Goal: Task Accomplishment & Management: Use online tool/utility

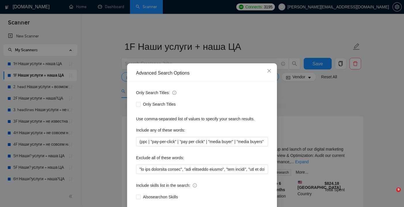
click at [266, 63] on span "Close" at bounding box center [270, 71] width 16 height 16
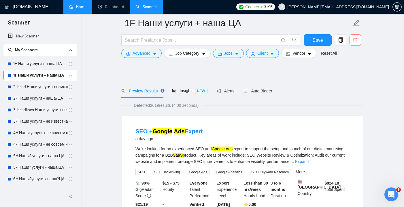
scroll to position [43, 0]
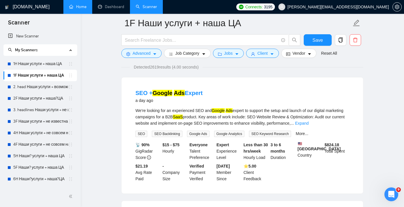
click at [80, 4] on link "Home" at bounding box center [77, 6] width 17 height 5
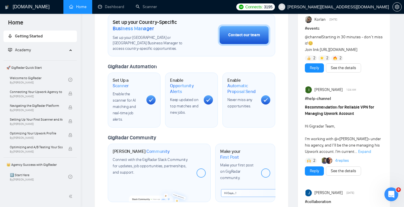
scroll to position [191, 0]
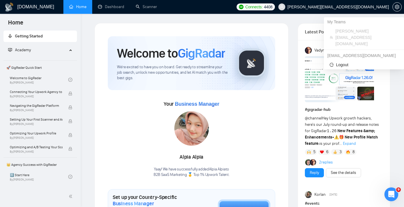
click at [284, 6] on icon "user" at bounding box center [282, 7] width 4 height 4
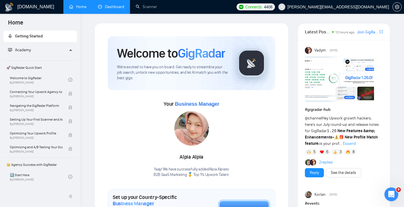
click at [112, 9] on link "Dashboard" at bounding box center [111, 6] width 26 height 5
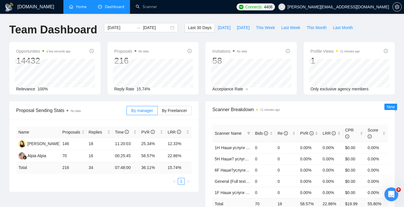
click at [69, 9] on link "Home" at bounding box center [77, 6] width 17 height 5
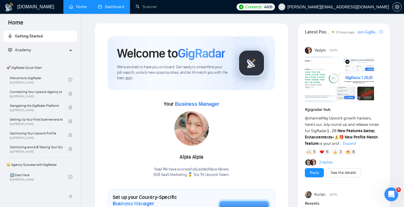
click at [34, 12] on h1 "[DOMAIN_NAME]" at bounding box center [35, 7] width 37 height 14
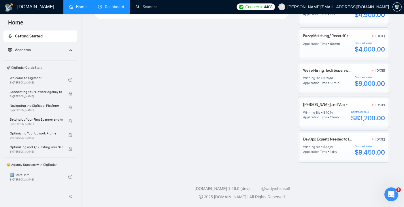
scroll to position [456, 0]
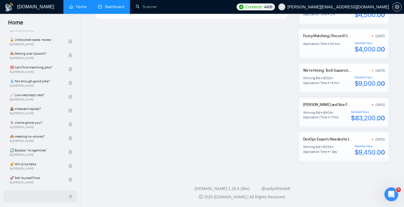
click at [69, 198] on icon "double-left" at bounding box center [71, 197] width 4 height 4
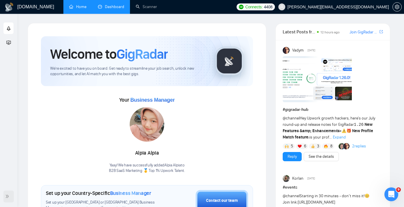
scroll to position [0, 0]
click at [395, 192] on div "Open Intercom Messenger" at bounding box center [391, 194] width 19 height 19
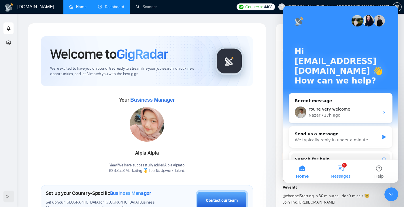
click at [341, 168] on button "9 Messages" at bounding box center [341, 171] width 38 height 23
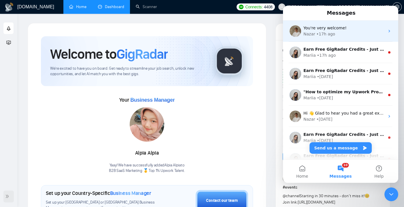
click at [345, 38] on div "You're very welcome! Nazar • 17h ago" at bounding box center [340, 30] width 115 height 21
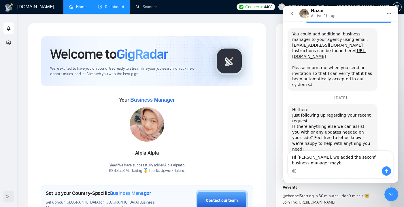
scroll to position [515, 0]
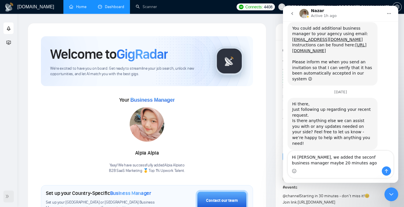
click at [349, 157] on textarea "Hi Nazar, we added the seconf business manager maybe 20 minutes ago" at bounding box center [341, 159] width 106 height 16
click at [352, 162] on textarea "Hi Nazar, we added the second business manager maybe 20 minutes ago" at bounding box center [341, 159] width 106 height 16
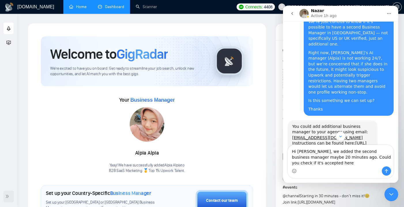
scroll to position [416, 0]
click at [333, 141] on link "[URL][DOMAIN_NAME]" at bounding box center [329, 146] width 74 height 10
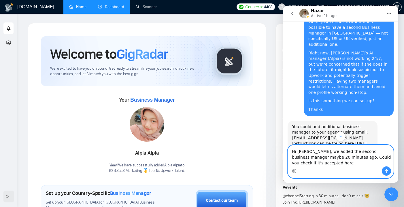
click at [329, 162] on textarea "Hi Nazar, we added the second business manager maybe 20 minutes ago. Could you …" at bounding box center [341, 155] width 106 height 21
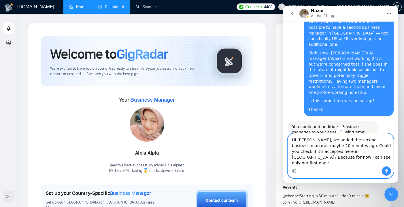
type textarea "Hi [PERSON_NAME], we added the second business manager maybe 20 minutes ago. Co…"
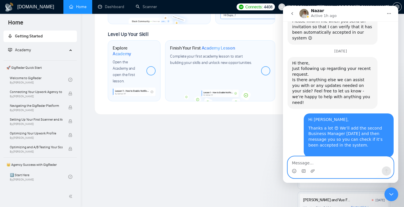
scroll to position [176, 0]
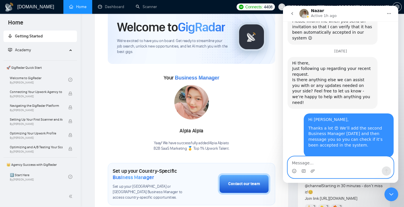
scroll to position [28, 0]
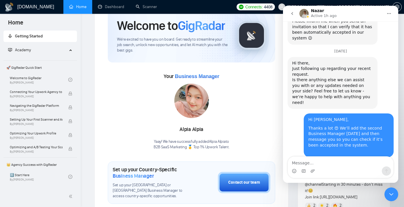
click at [255, 136] on div "Your Business Manager Alpia Alpia Yaay! We have successfully added Alpia Alpia …" at bounding box center [192, 111] width 168 height 78
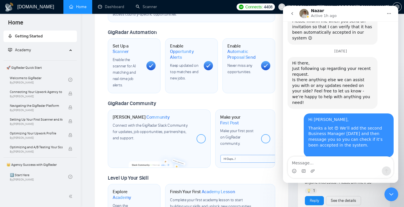
scroll to position [109, 0]
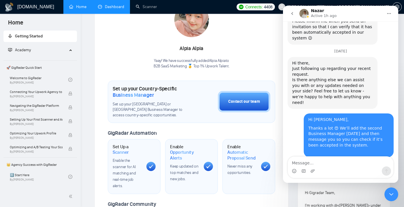
click at [115, 7] on link "Dashboard" at bounding box center [111, 6] width 26 height 5
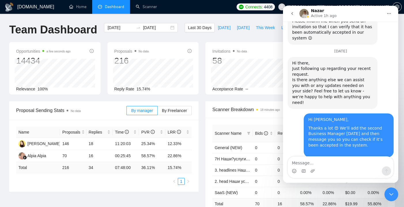
click at [394, 196] on icon "Close Intercom Messenger" at bounding box center [391, 194] width 7 height 7
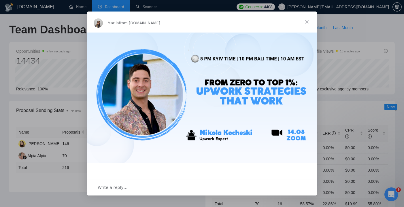
click at [307, 21] on span "Close" at bounding box center [307, 22] width 21 height 21
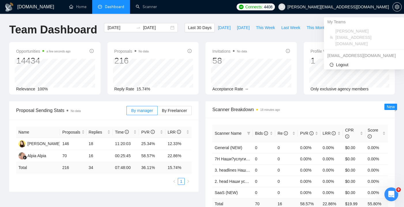
click at [341, 7] on span "[PERSON_NAME][EMAIL_ADDRESS][DOMAIN_NAME]" at bounding box center [339, 7] width 102 height 0
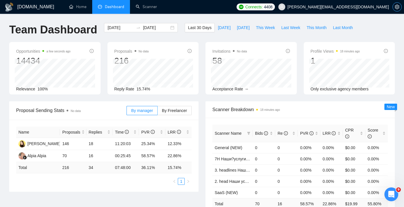
click at [399, 8] on icon "setting" at bounding box center [397, 7] width 5 height 5
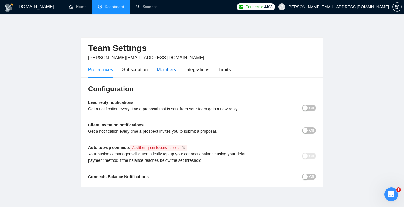
click at [165, 69] on div "Members" at bounding box center [166, 69] width 19 height 7
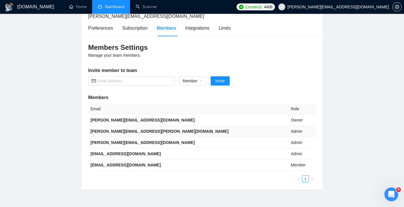
scroll to position [41, 0]
click at [189, 29] on div "Integrations" at bounding box center [197, 28] width 24 height 7
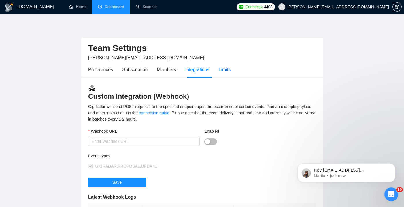
click at [225, 68] on div "Limits" at bounding box center [225, 69] width 12 height 7
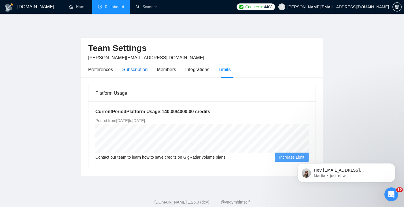
click at [134, 69] on div "Subscription" at bounding box center [134, 69] width 25 height 7
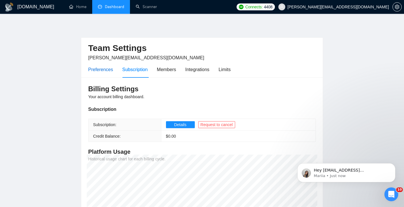
click at [100, 70] on div "Preferences" at bounding box center [100, 69] width 25 height 7
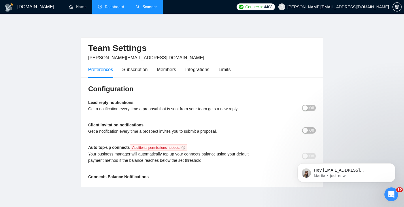
click at [148, 9] on link "Scanner" at bounding box center [146, 6] width 21 height 5
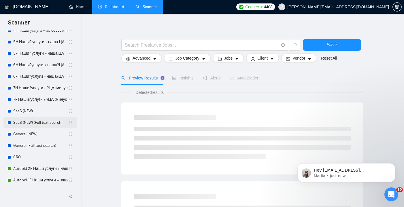
scroll to position [4, 0]
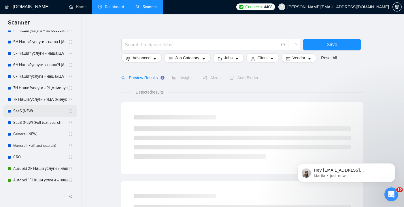
click at [31, 111] on link "SaaS (NEW)" at bounding box center [40, 112] width 55 height 12
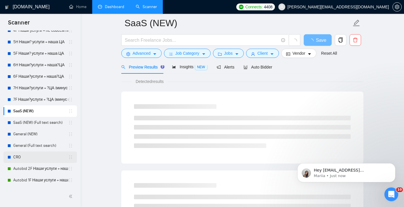
scroll to position [29, 0]
click at [37, 168] on link "Autobid 2F Наши услуги + наша?ЦА" at bounding box center [40, 169] width 55 height 12
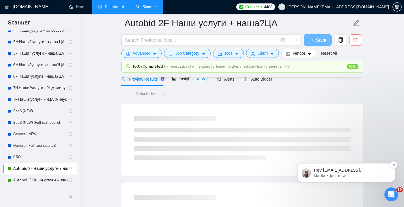
click at [343, 170] on p "Hey [EMAIL_ADDRESS][DOMAIN_NAME], Do you want to learn how to integrate GigRada…" at bounding box center [351, 171] width 74 height 6
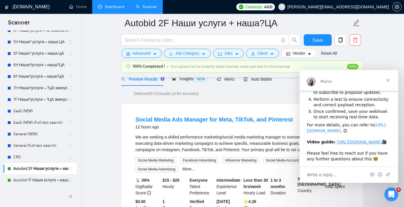
scroll to position [86, 0]
click at [388, 80] on span "Close" at bounding box center [388, 80] width 21 height 21
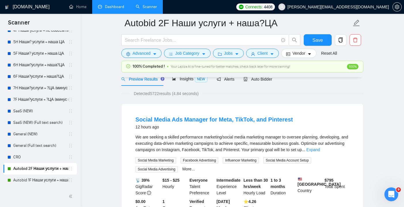
click at [393, 198] on icon "Open Intercom Messenger" at bounding box center [392, 195] width 10 height 10
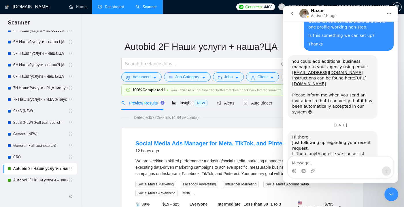
scroll to position [556, 0]
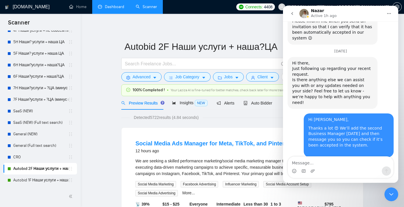
click at [183, 134] on div "Social Media Ads Manager for Meta, TikTok, and Pinterest 12 hours ago We are se…" at bounding box center [243, 190] width 242 height 125
click at [291, 13] on icon "go back" at bounding box center [292, 13] width 5 height 5
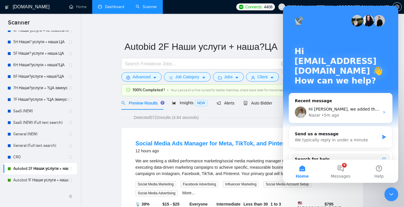
click at [390, 191] on icon "Close Intercom Messenger" at bounding box center [391, 194] width 7 height 7
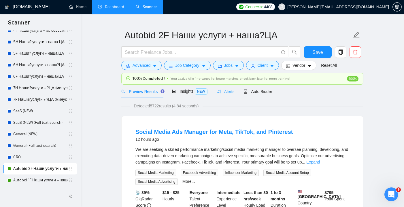
scroll to position [11, 0]
click at [257, 92] on span "Auto Bidder" at bounding box center [258, 92] width 29 height 5
